Goal: Information Seeking & Learning: Learn about a topic

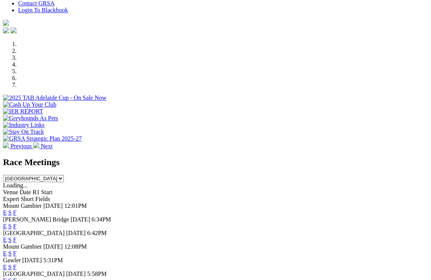
scroll to position [198, 0]
click at [17, 223] on link "F" at bounding box center [14, 226] width 3 height 6
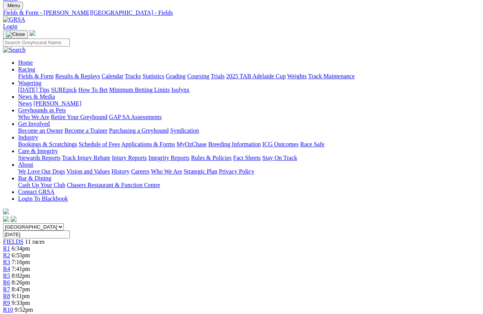
scroll to position [23, 0]
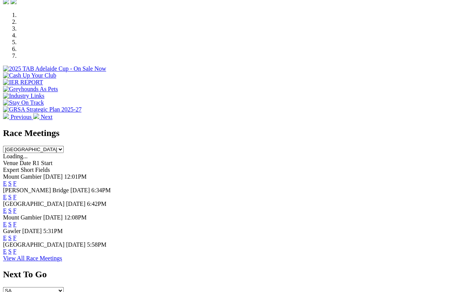
scroll to position [227, 0]
click at [17, 248] on link "F" at bounding box center [14, 251] width 3 height 6
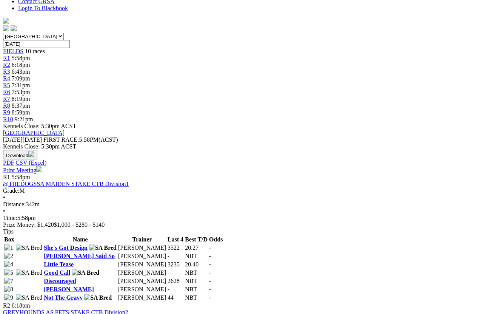
scroll to position [213, 0]
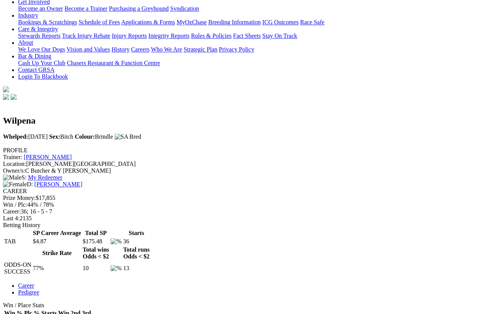
scroll to position [144, 0]
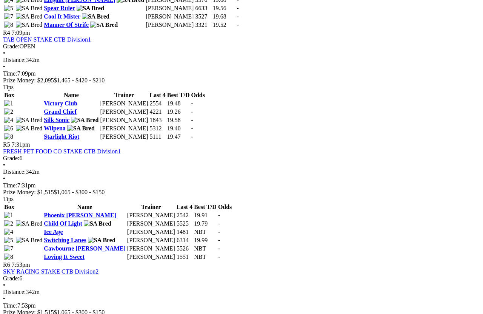
scroll to position [734, 0]
